Goal: Navigation & Orientation: Find specific page/section

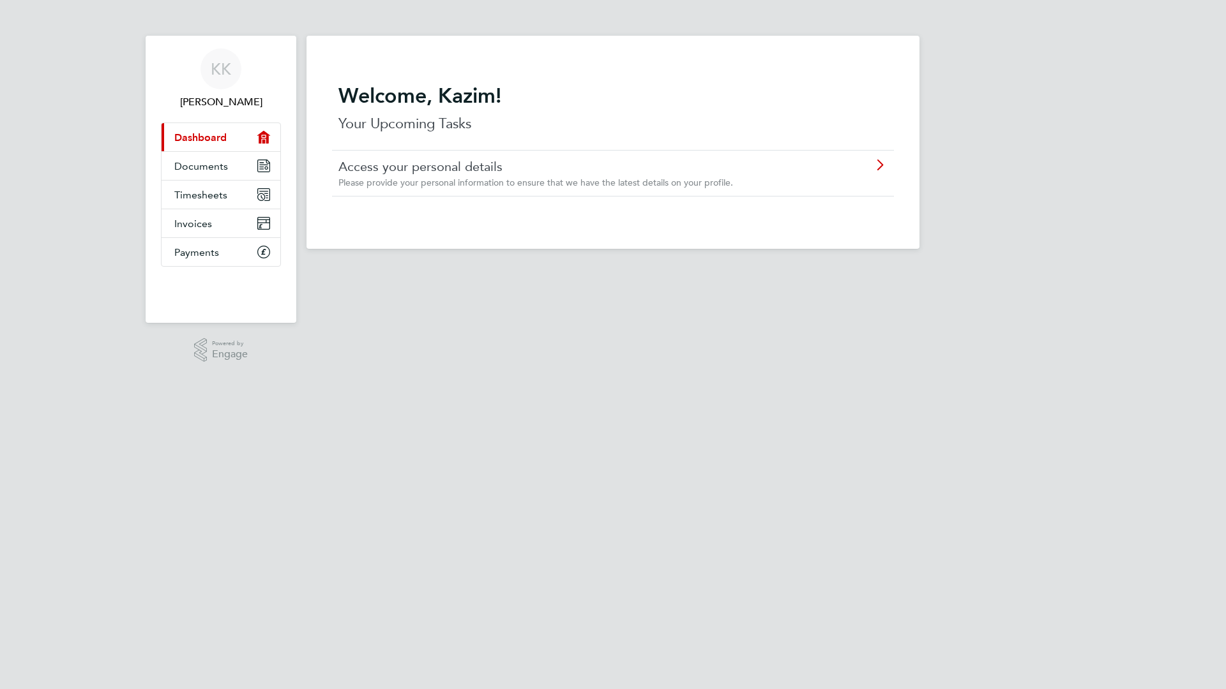
click at [414, 176] on div "Access your personal details Please provide your personal information to ensure…" at bounding box center [579, 173] width 483 height 30
click at [212, 166] on span "Documents" at bounding box center [201, 166] width 54 height 12
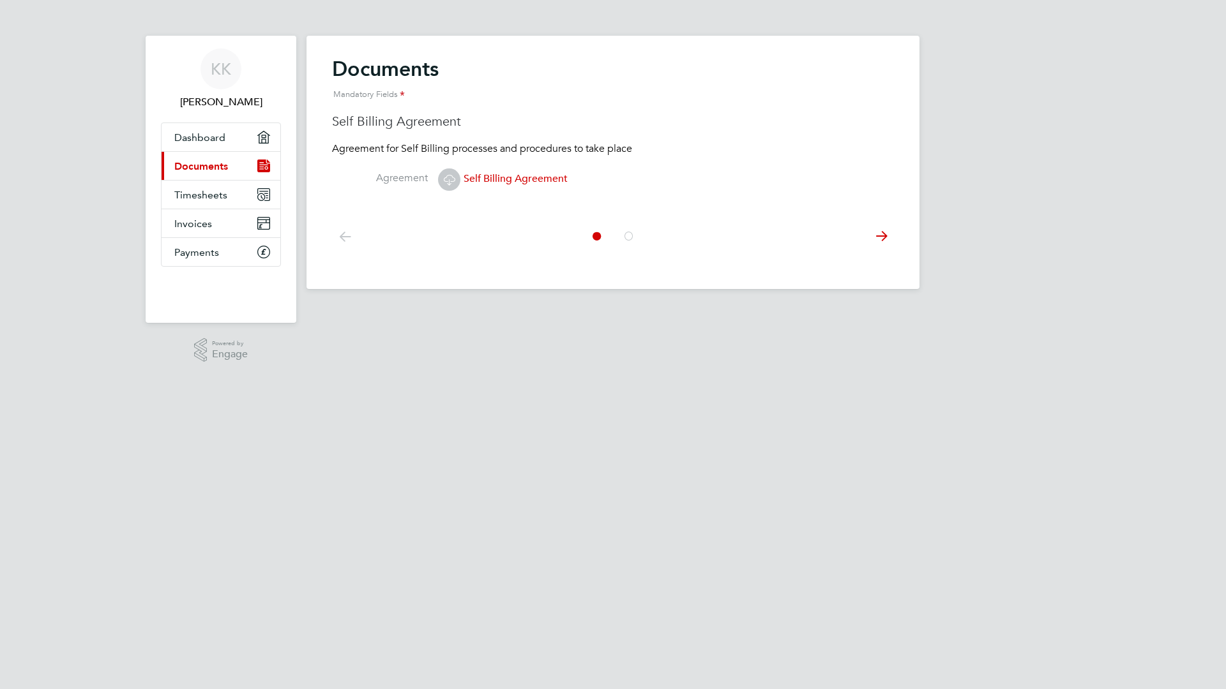
click at [626, 236] on icon at bounding box center [628, 236] width 13 height 29
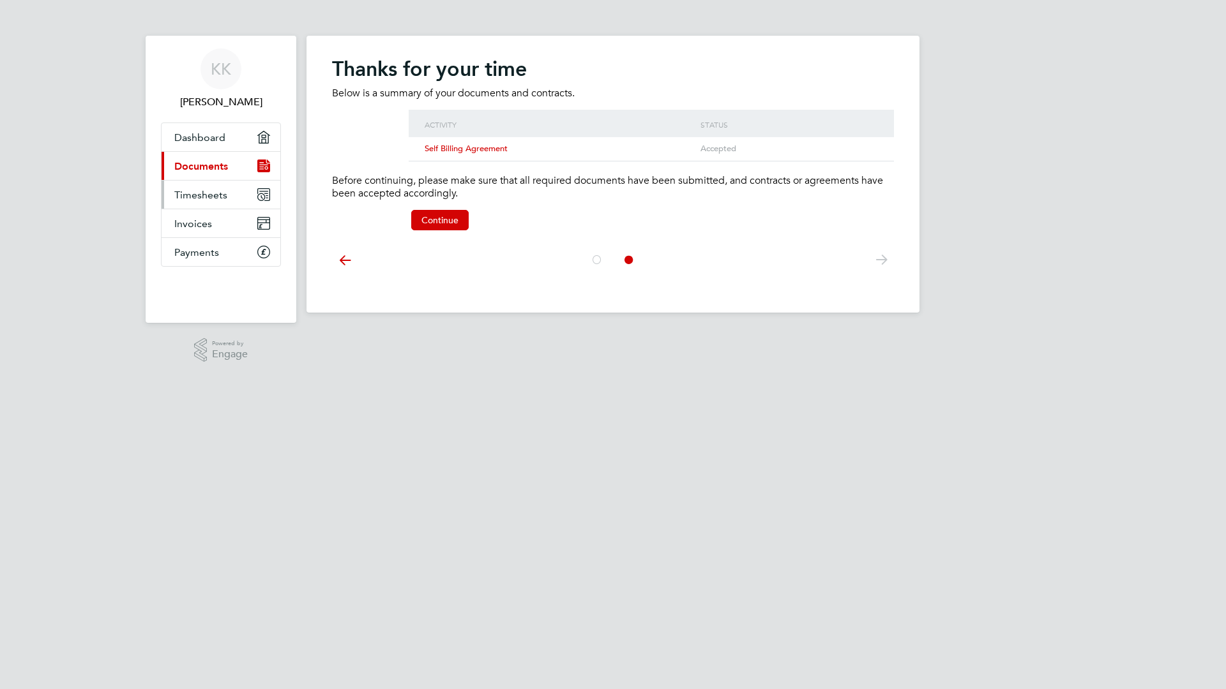
click at [205, 195] on span "Timesheets" at bounding box center [200, 195] width 53 height 12
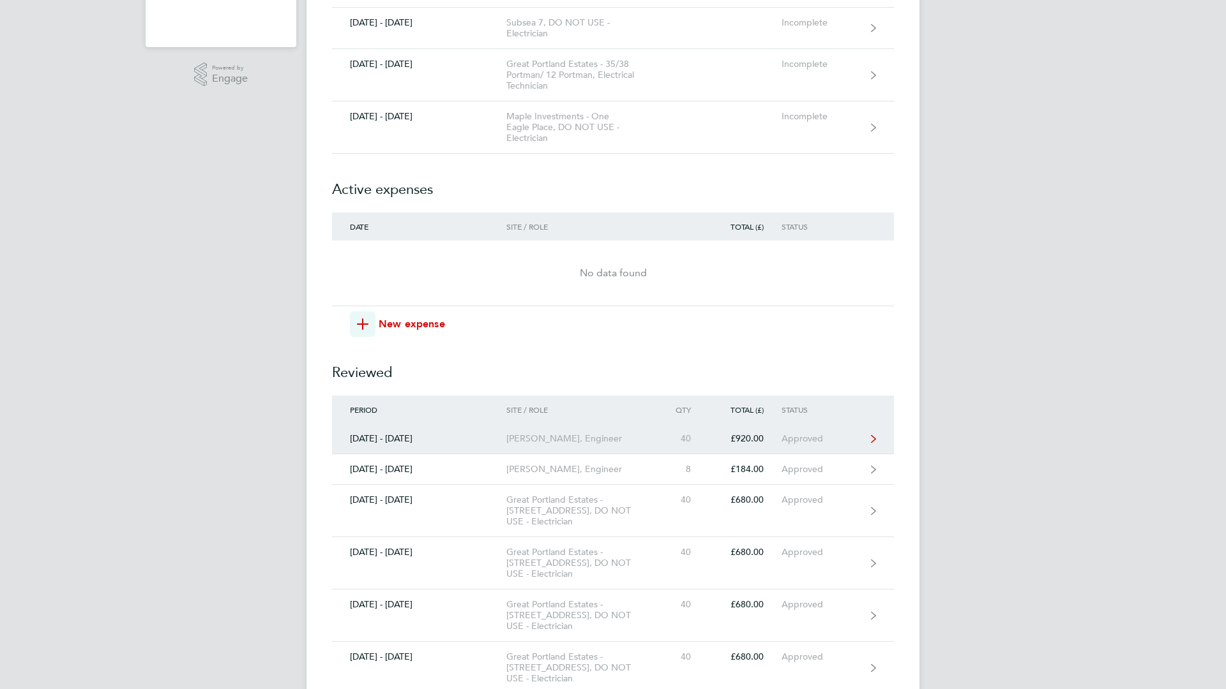
scroll to position [352, 0]
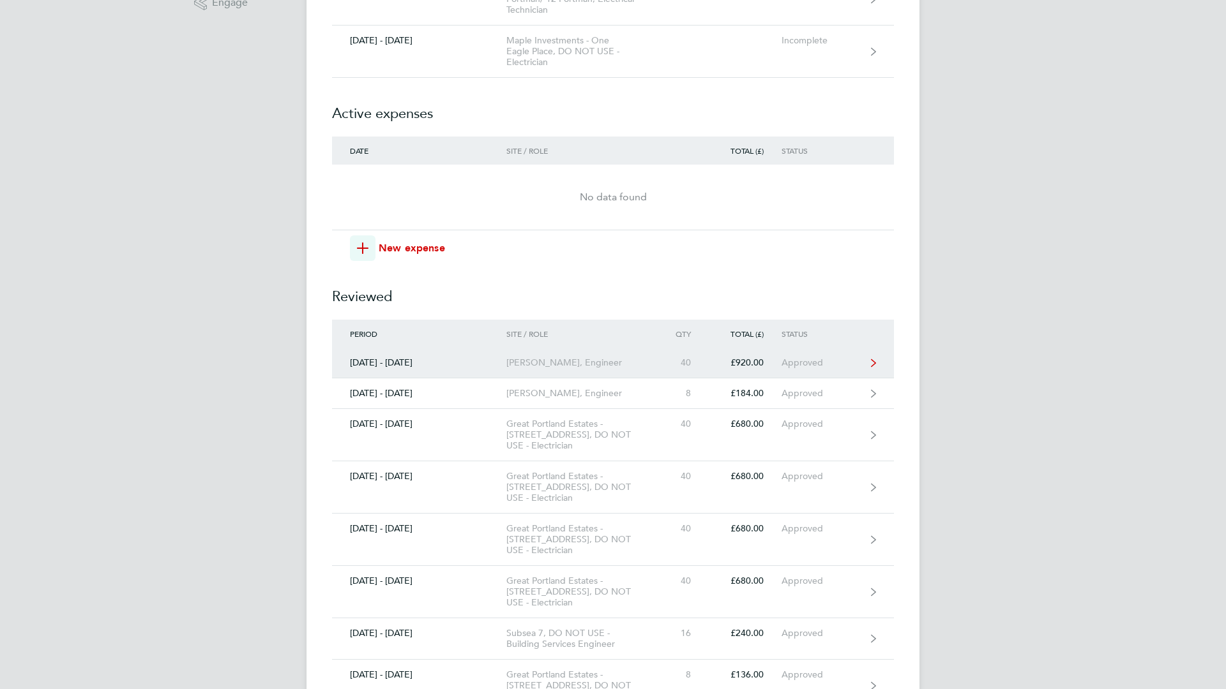
click at [801, 362] on div "Approved" at bounding box center [820, 362] width 79 height 11
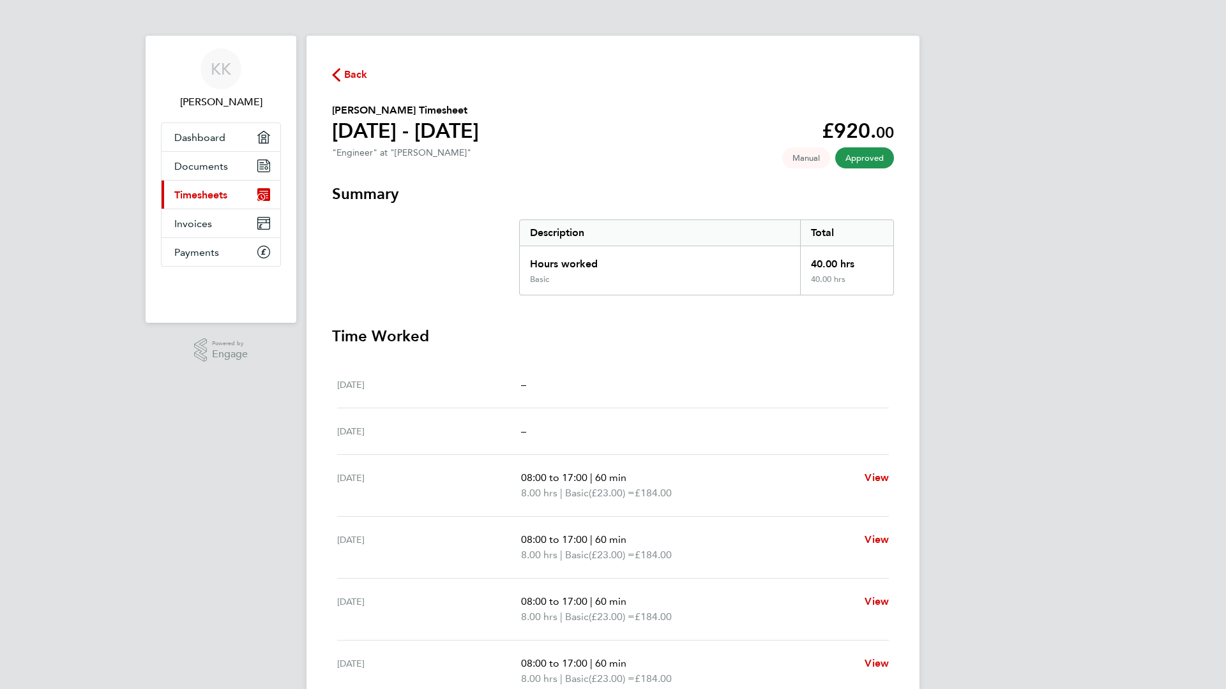
scroll to position [126, 0]
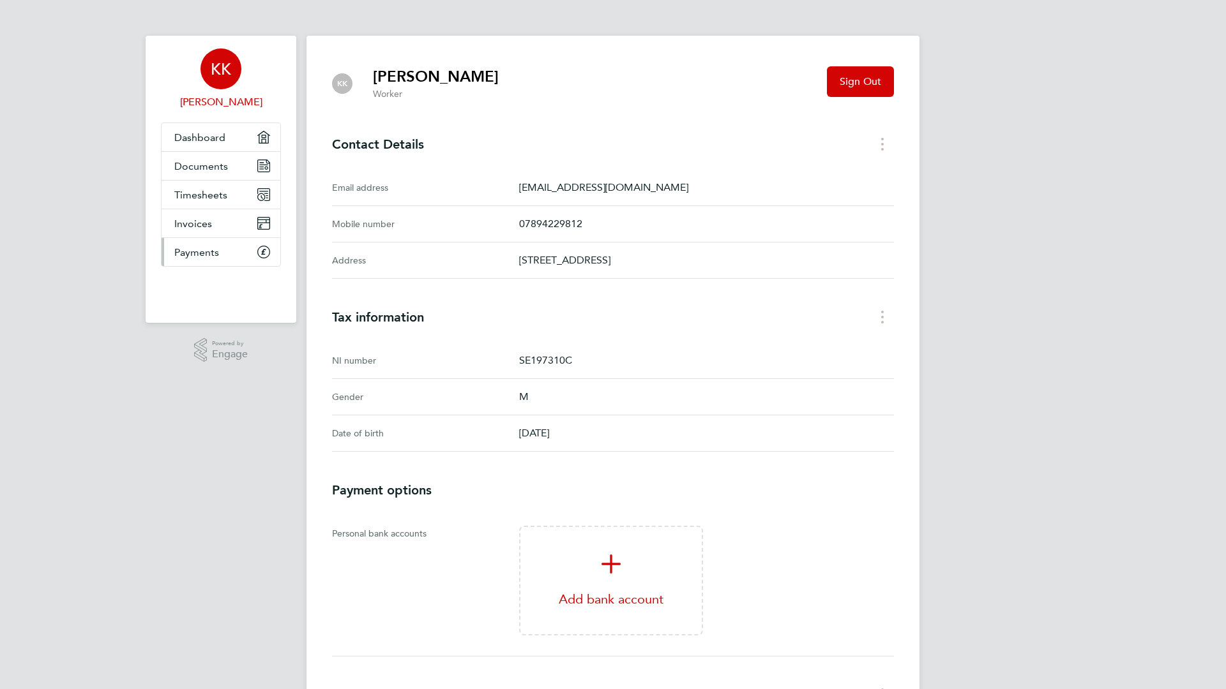
click at [203, 251] on span "Payments" at bounding box center [196, 252] width 45 height 12
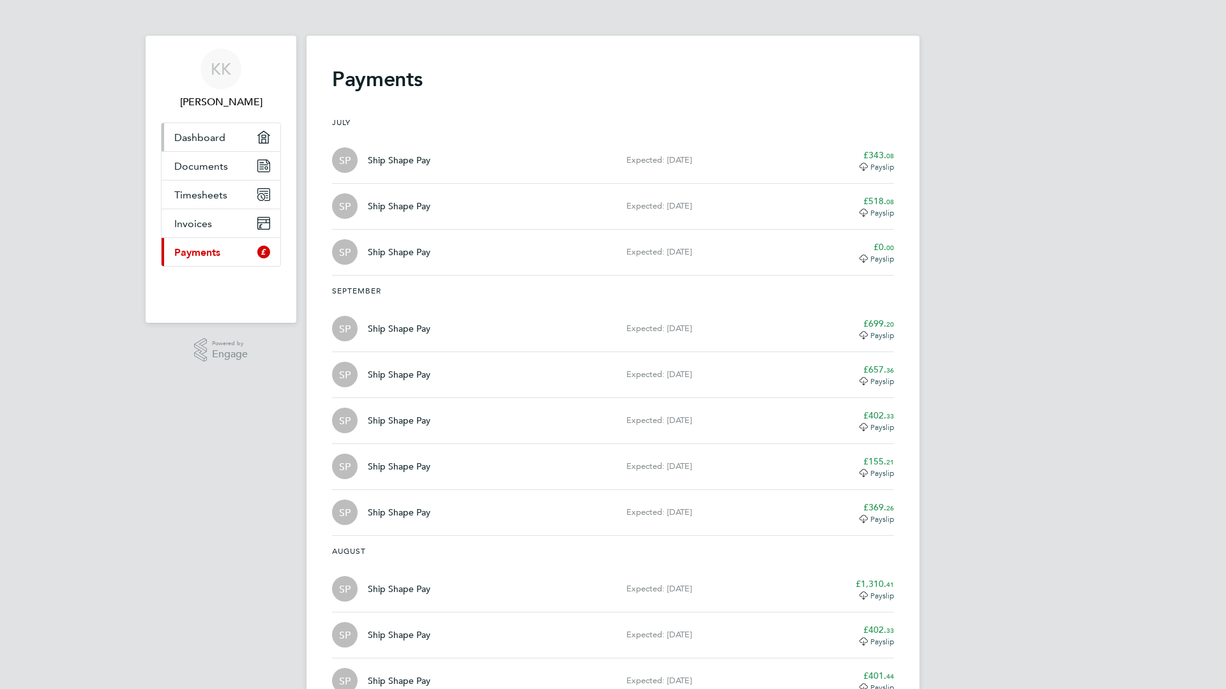
click at [238, 133] on link "Dashboard" at bounding box center [220, 137] width 119 height 28
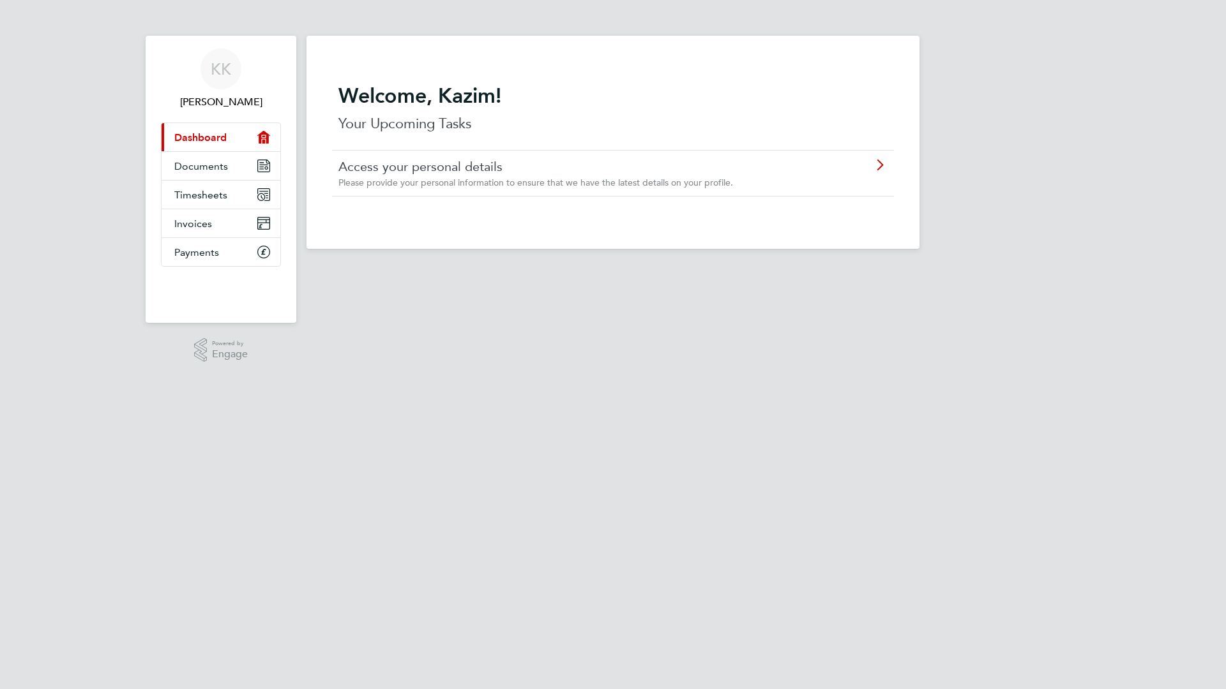
click at [885, 163] on icon at bounding box center [879, 165] width 16 height 10
